Goal: Book appointment/travel/reservation

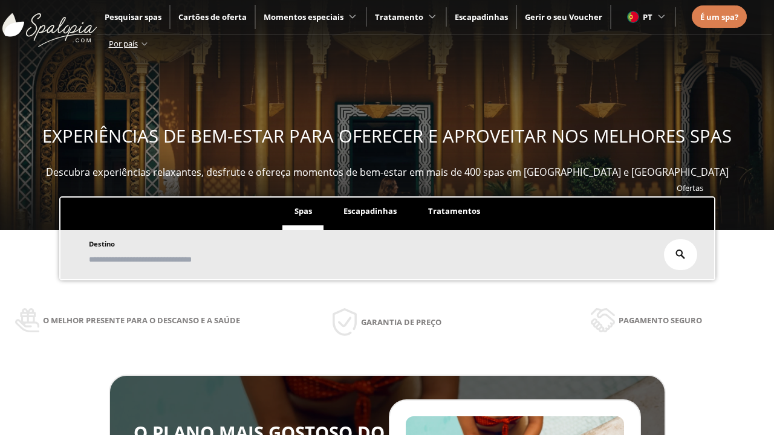
click at [370, 206] on span "Escapadinhas" at bounding box center [369, 211] width 53 height 11
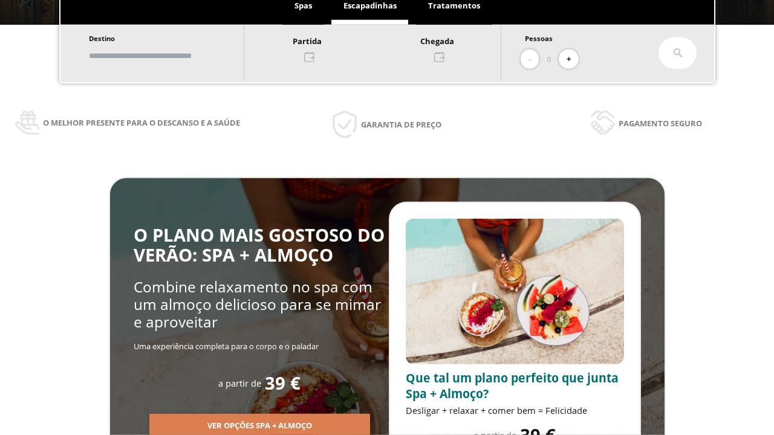
click at [170, 56] on input "text" at bounding box center [160, 55] width 151 height 21
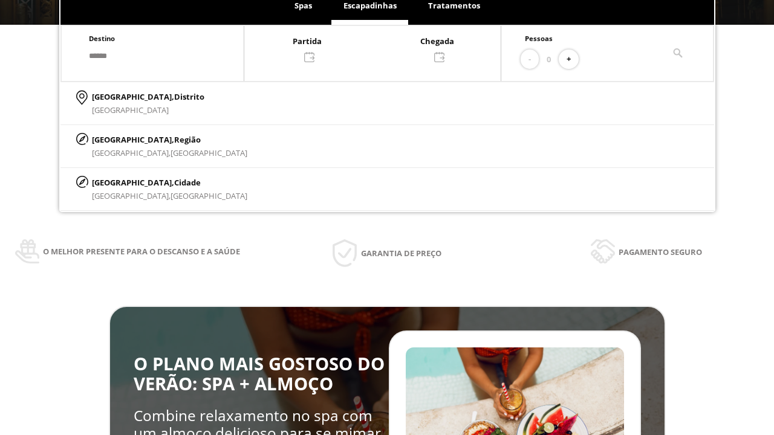
type input "******"
click at [121, 182] on p "[GEOGRAPHIC_DATA], Cidade" at bounding box center [169, 182] width 155 height 13
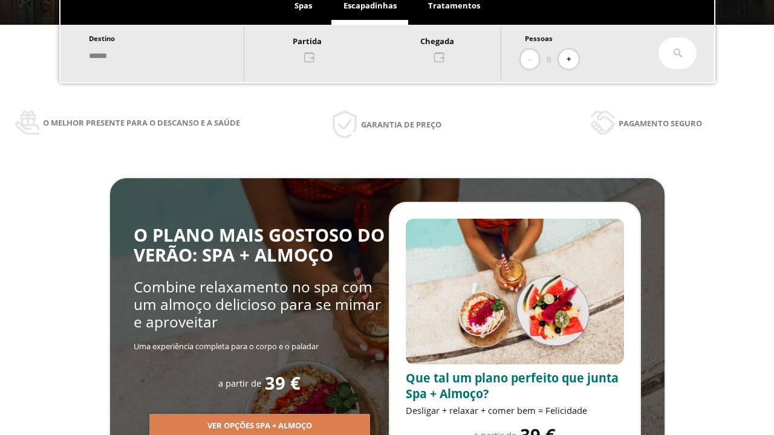
click at [384, 48] on div at bounding box center [372, 48] width 256 height 29
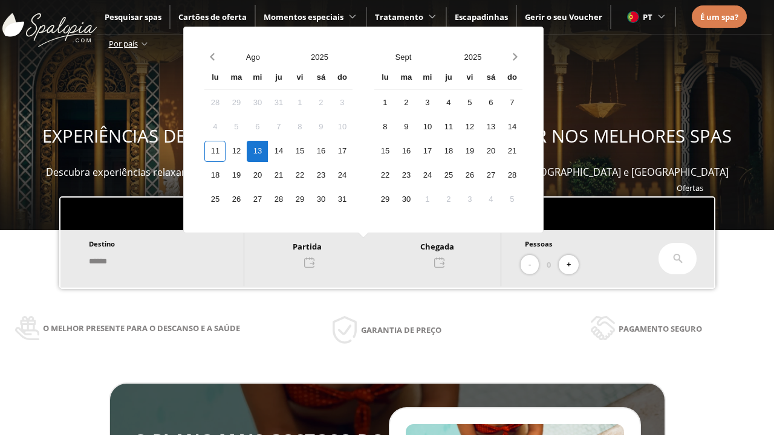
click at [289, 151] on div "14" at bounding box center [278, 151] width 21 height 21
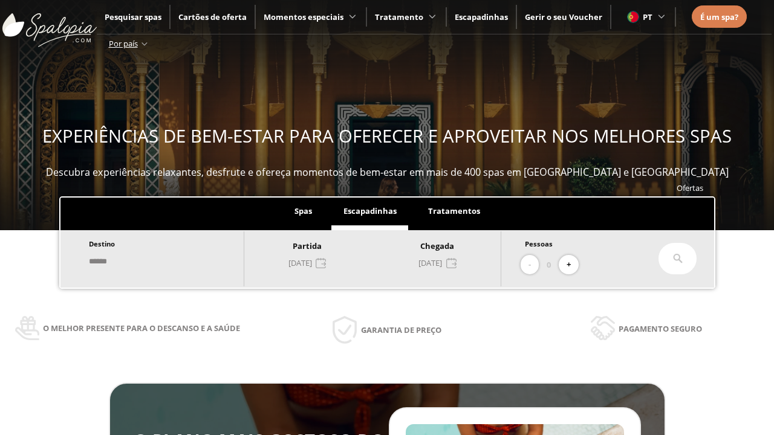
click at [573, 265] on button "+" at bounding box center [569, 265] width 20 height 20
click at [678, 259] on icon at bounding box center [678, 259] width 10 height 10
